Goal: Navigation & Orientation: Find specific page/section

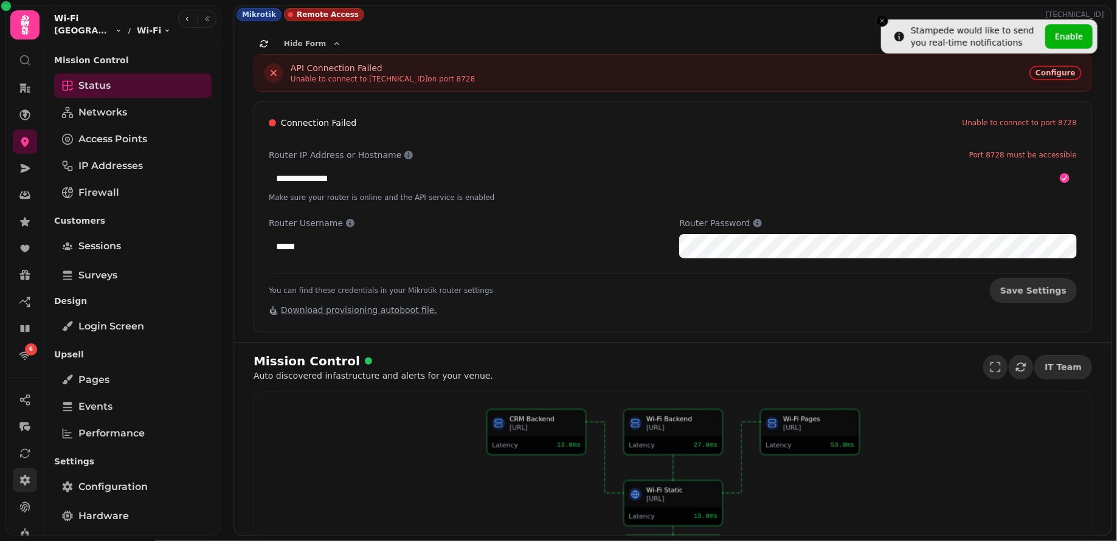
scroll to position [102, 0]
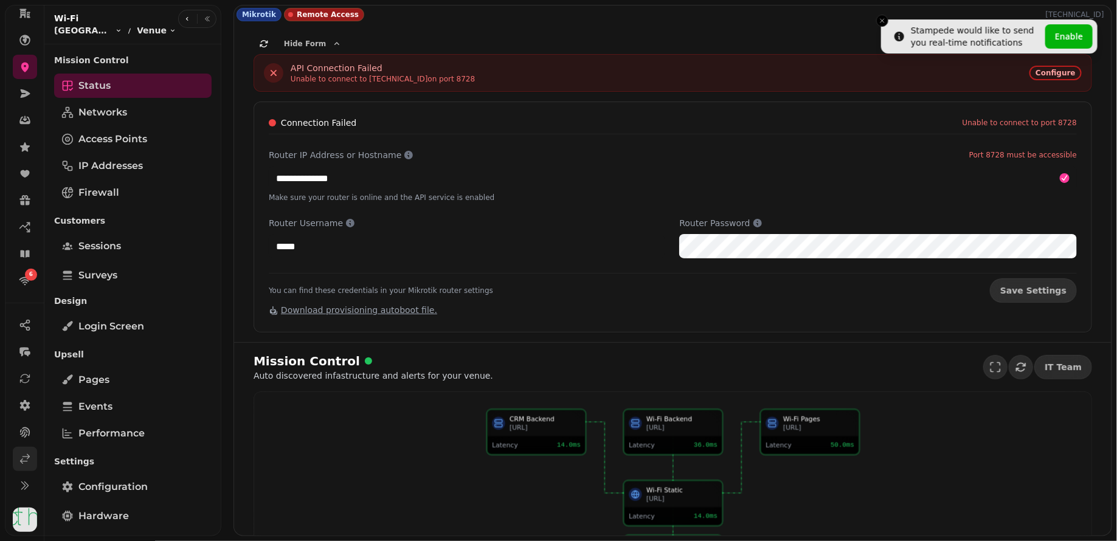
click at [24, 463] on icon at bounding box center [25, 459] width 12 height 12
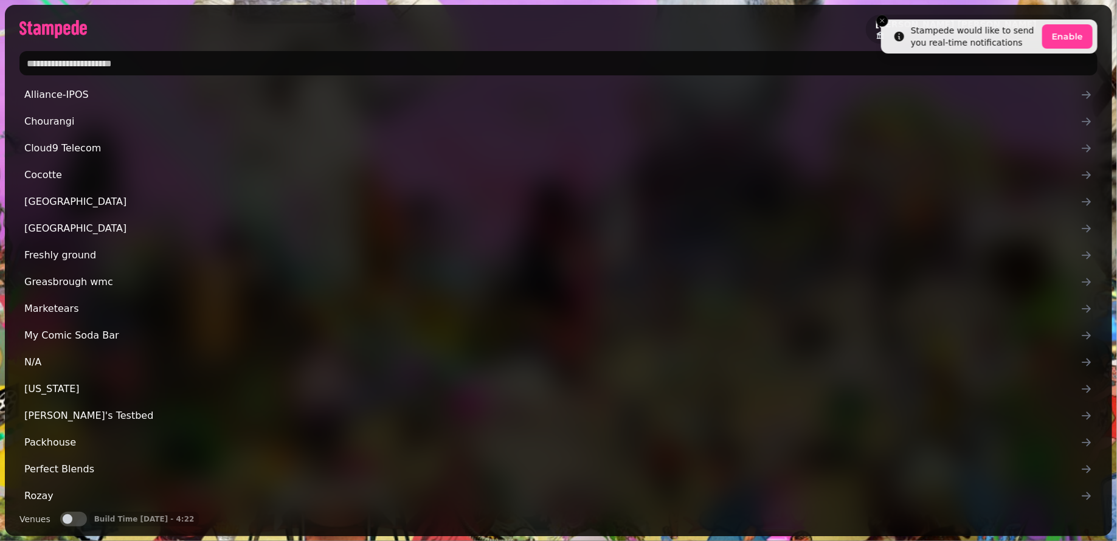
click at [165, 55] on input "text" at bounding box center [558, 63] width 1078 height 24
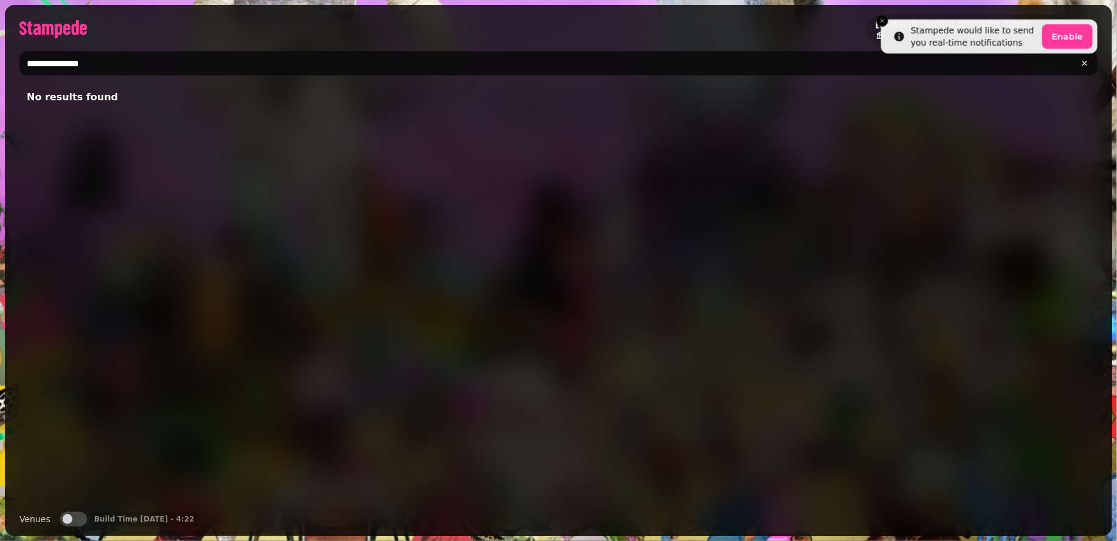
type input "**********"
click at [75, 515] on button "Venues" at bounding box center [73, 519] width 27 height 15
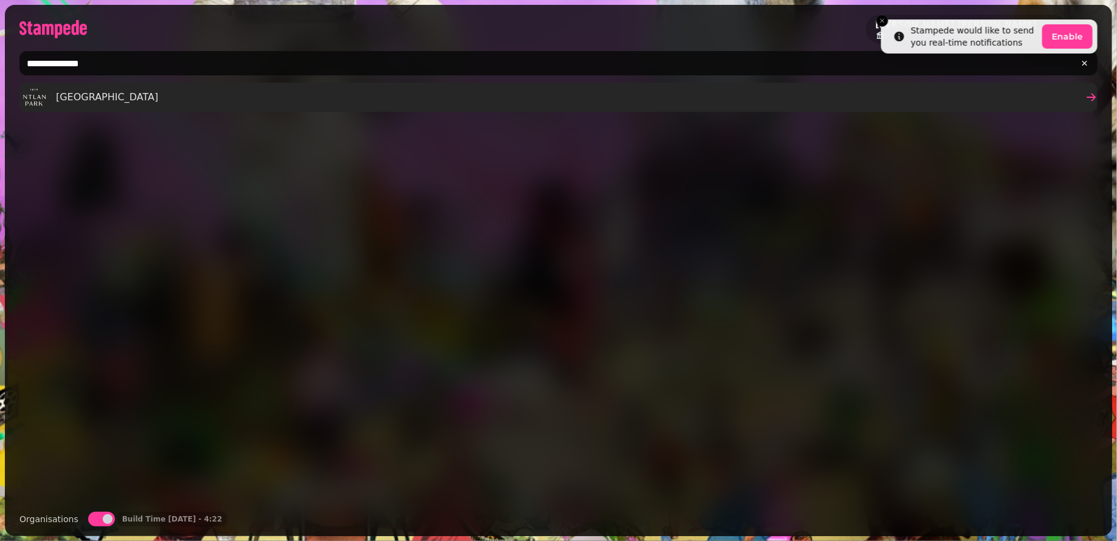
click at [85, 92] on span "Pontlands Park" at bounding box center [107, 97] width 102 height 15
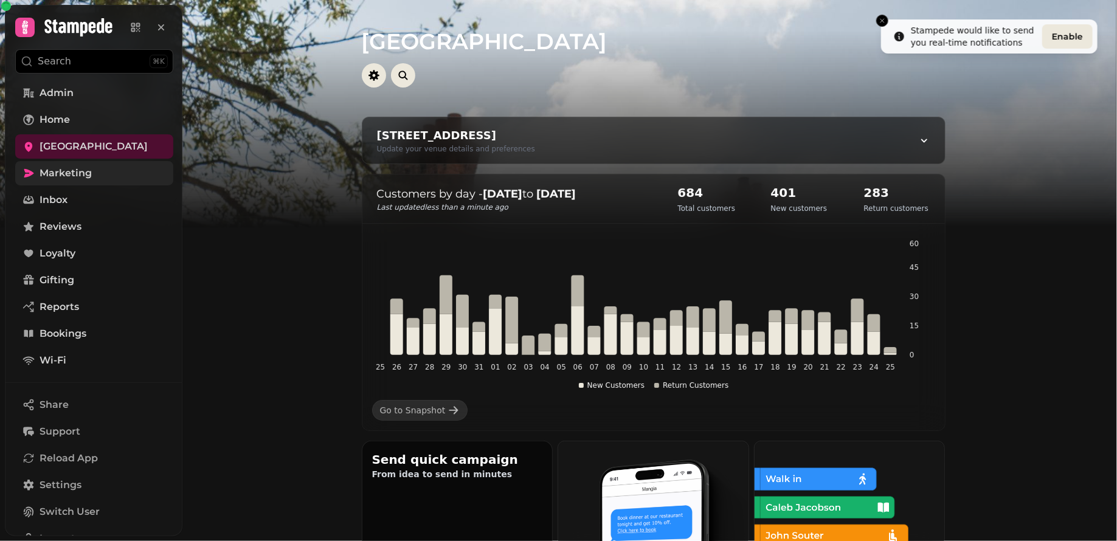
click at [104, 167] on link "Marketing" at bounding box center [94, 173] width 158 height 24
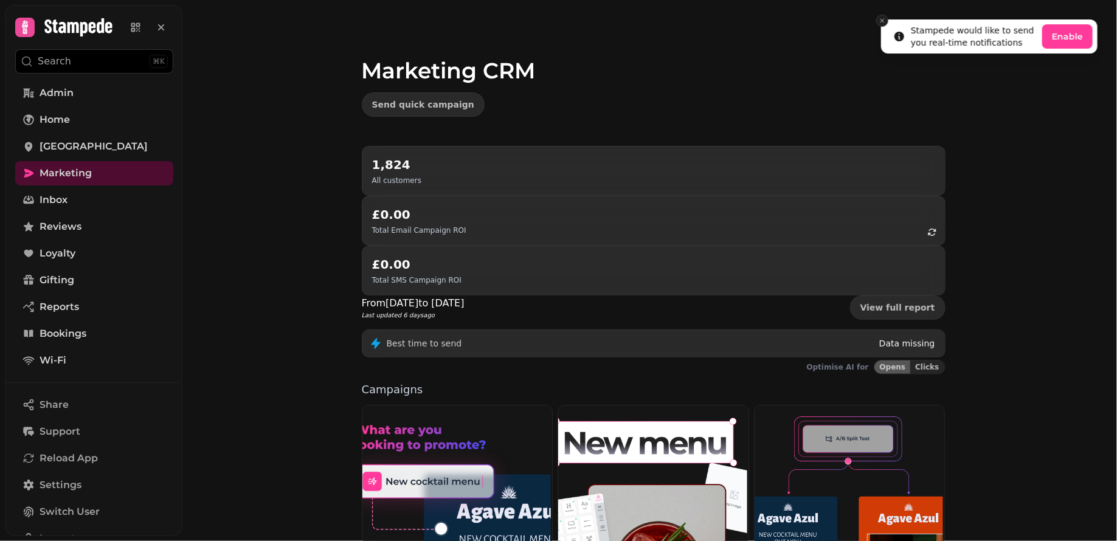
click at [882, 20] on icon "Close toast" at bounding box center [882, 20] width 7 height 7
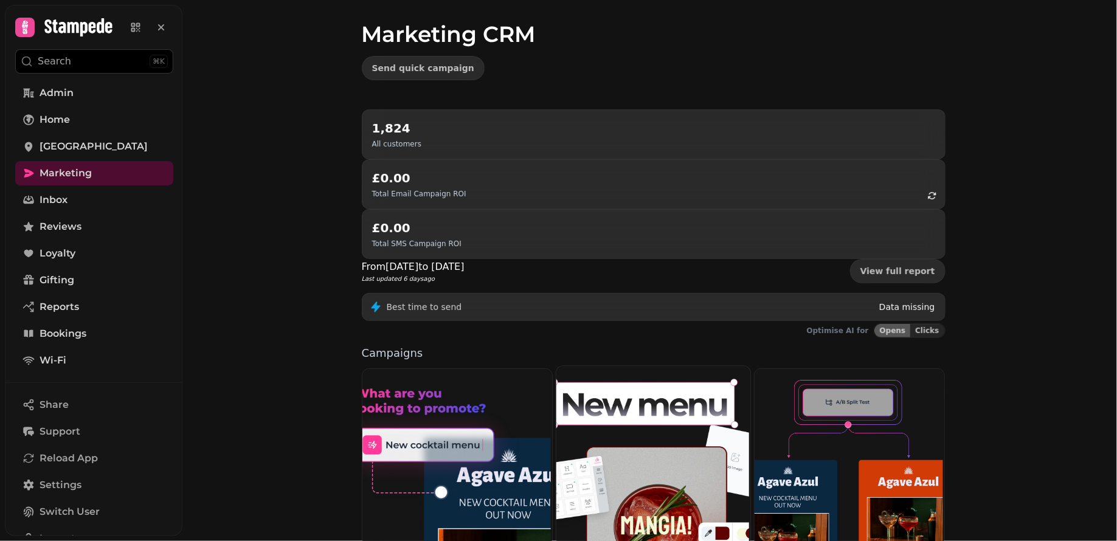
scroll to position [215, 0]
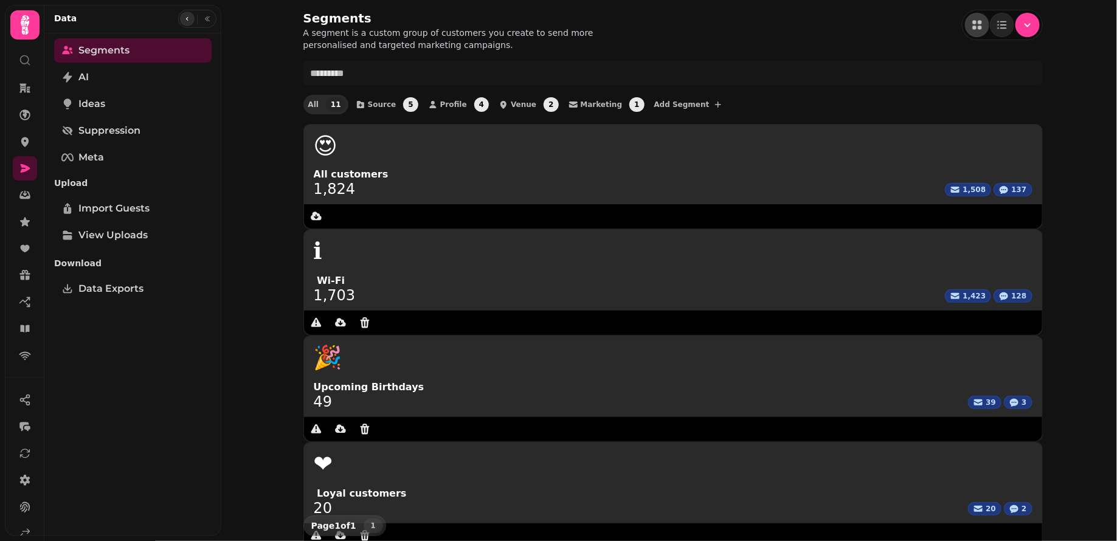
click at [189, 19] on icon "button" at bounding box center [187, 18] width 7 height 7
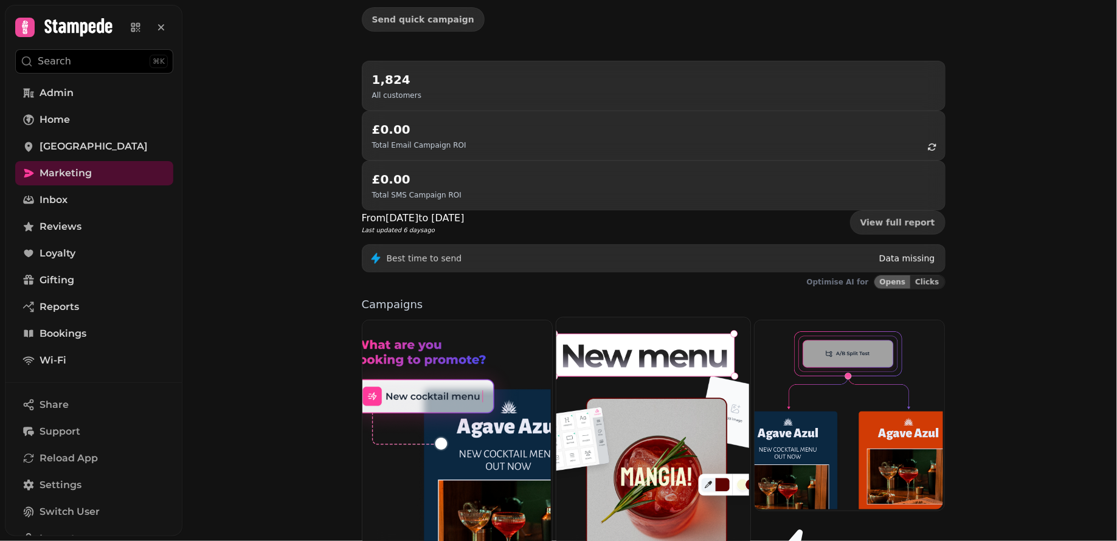
scroll to position [89, 0]
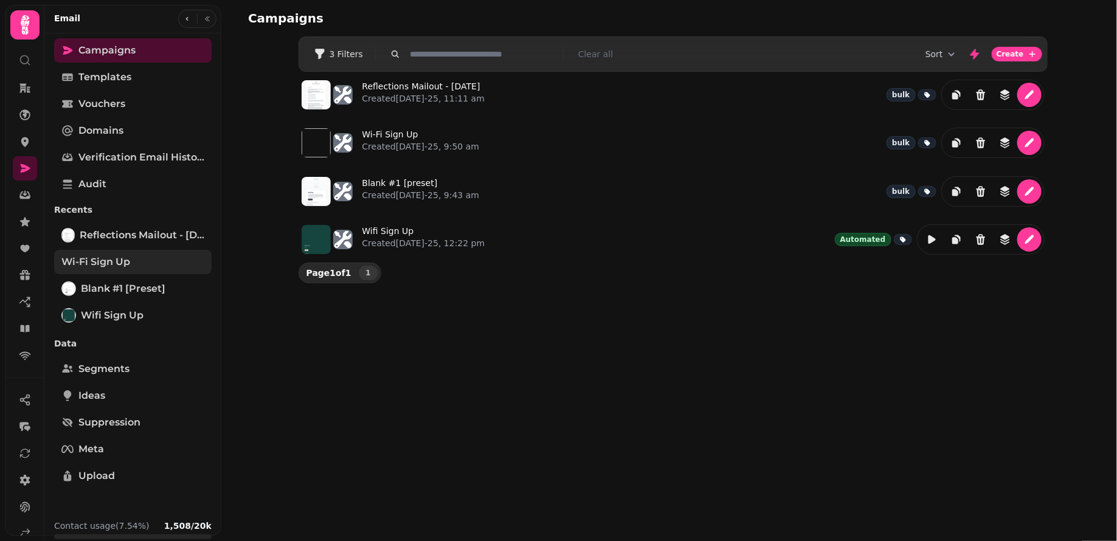
scroll to position [2, 0]
